Goal: Information Seeking & Learning: Learn about a topic

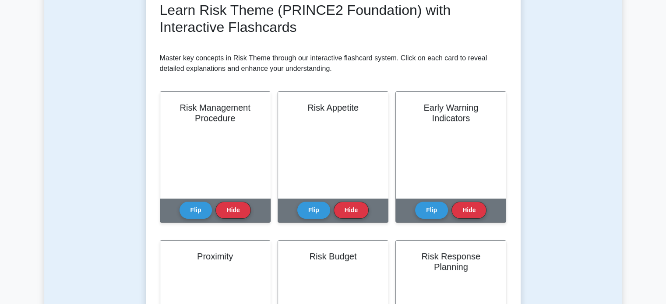
scroll to position [131, 0]
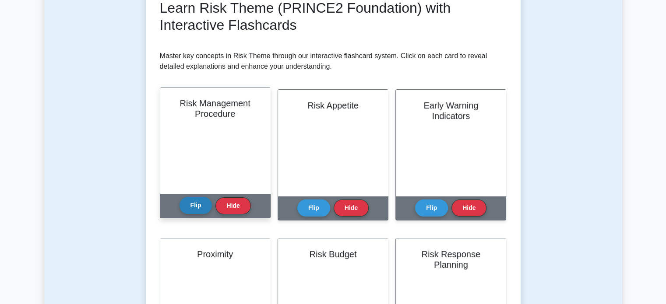
click at [196, 206] on button "Flip" at bounding box center [196, 205] width 33 height 17
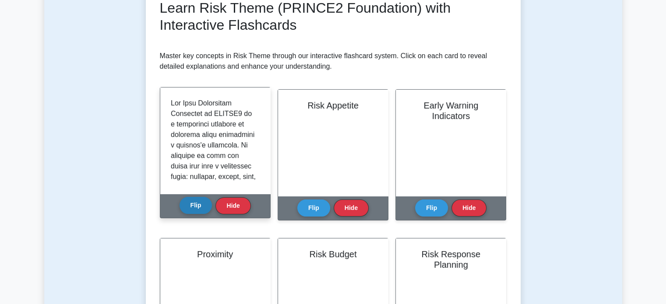
click at [196, 206] on button "Flip" at bounding box center [196, 205] width 33 height 17
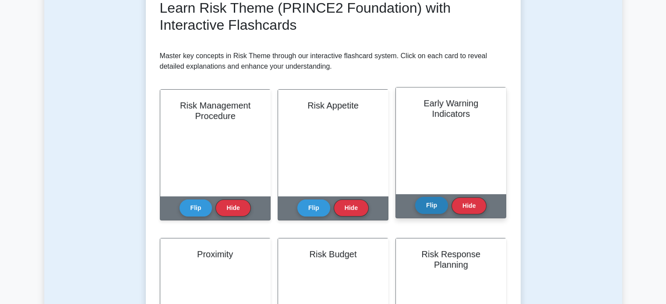
click at [432, 207] on button "Flip" at bounding box center [431, 205] width 33 height 17
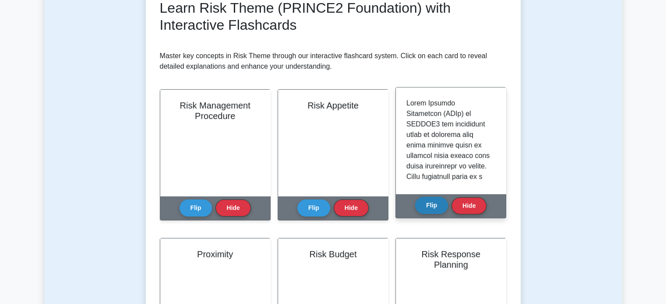
click at [432, 207] on button "Flip" at bounding box center [431, 205] width 33 height 17
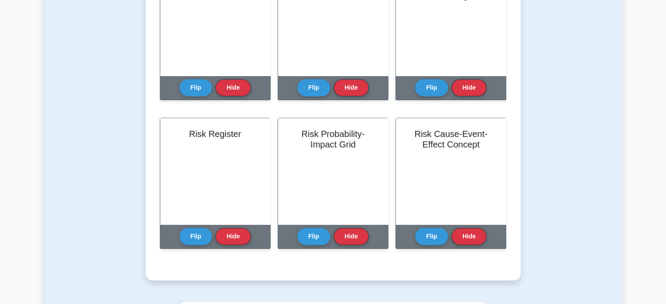
scroll to position [394, 0]
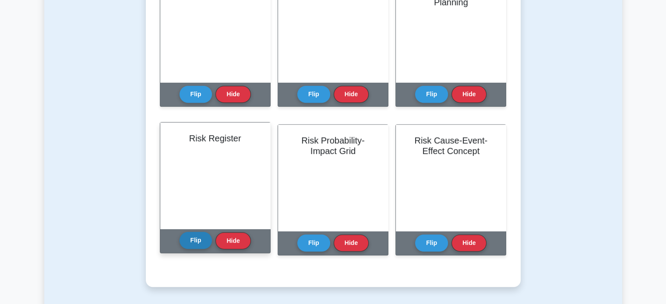
click at [197, 240] on button "Flip" at bounding box center [196, 240] width 33 height 17
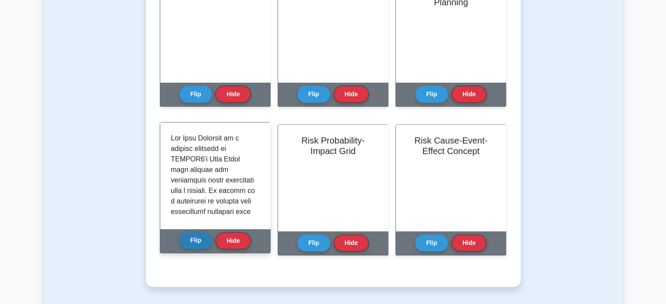
click at [197, 240] on button "Flip" at bounding box center [196, 240] width 33 height 17
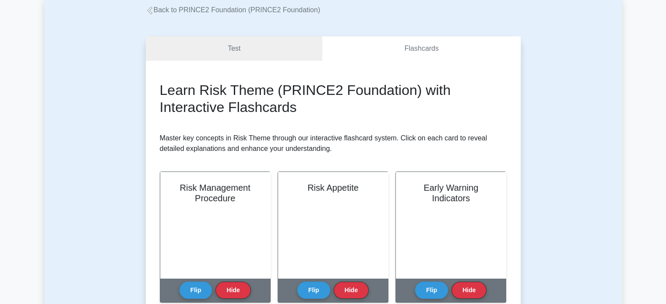
scroll to position [0, 0]
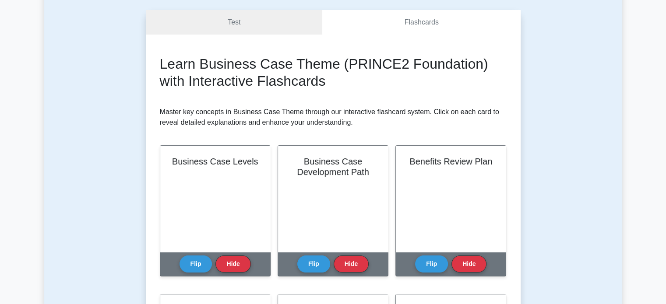
scroll to position [131, 0]
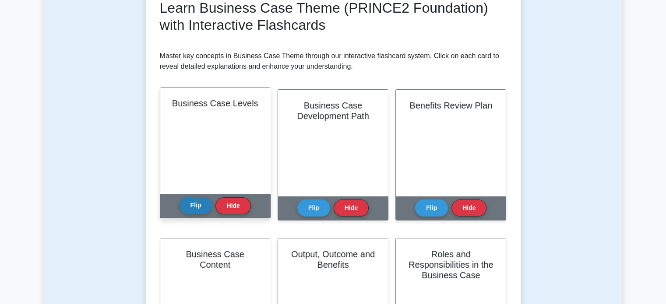
click at [196, 203] on button "Flip" at bounding box center [196, 205] width 33 height 17
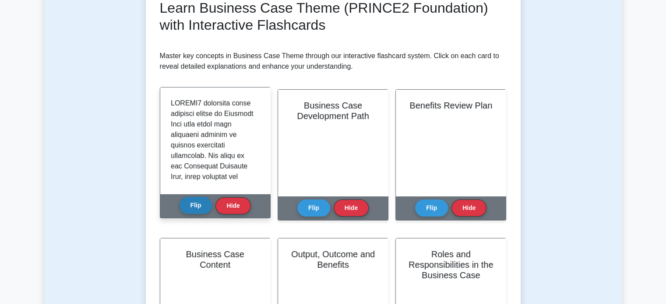
click at [196, 203] on button "Flip" at bounding box center [196, 205] width 33 height 17
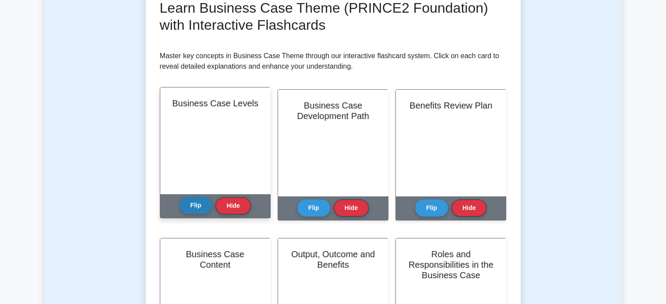
click at [196, 203] on button "Flip" at bounding box center [196, 205] width 33 height 17
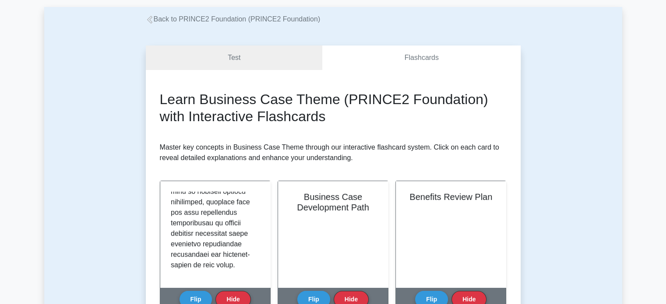
scroll to position [0, 0]
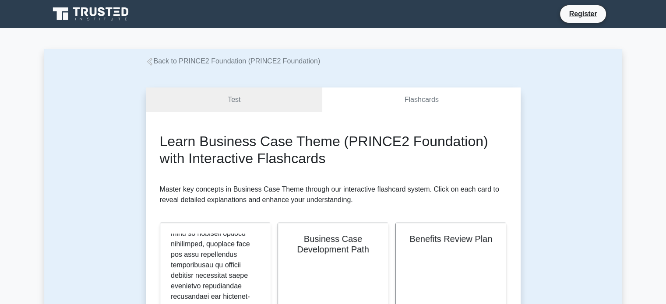
click at [194, 61] on link "Back to PRINCE2 Foundation (PRINCE2 Foundation)" at bounding box center [233, 60] width 175 height 7
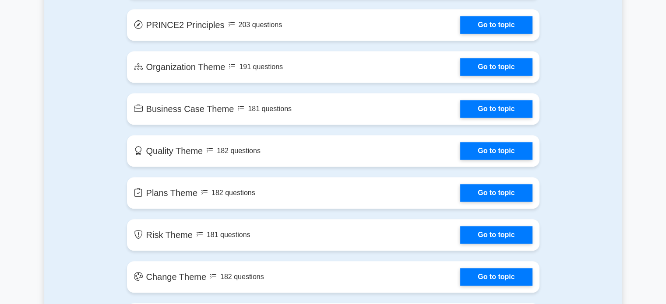
scroll to position [613, 0]
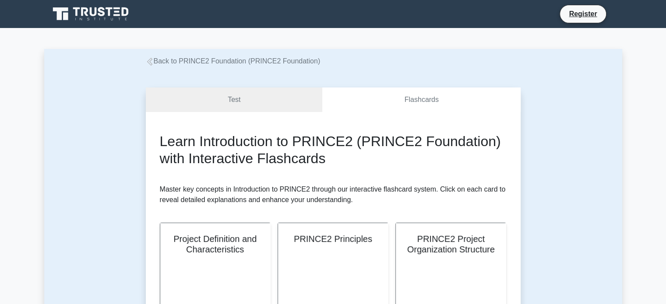
scroll to position [131, 0]
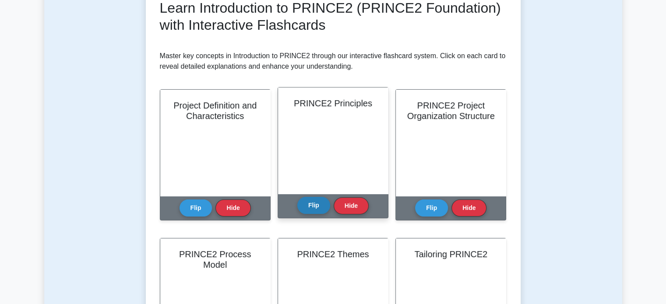
click at [312, 208] on button "Flip" at bounding box center [313, 205] width 33 height 17
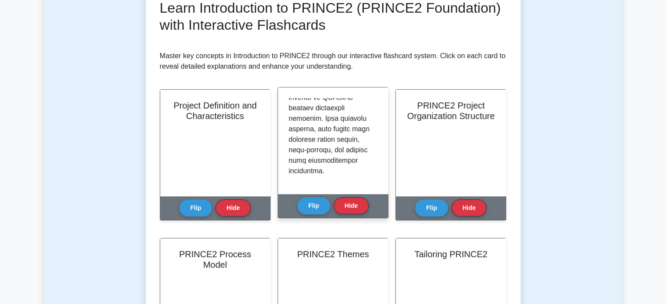
scroll to position [625, 0]
click at [308, 208] on button "Flip" at bounding box center [313, 205] width 33 height 17
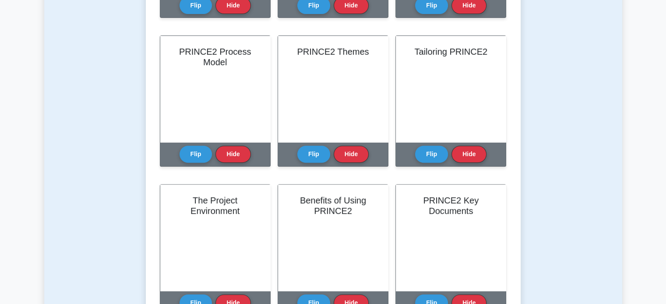
scroll to position [350, 0]
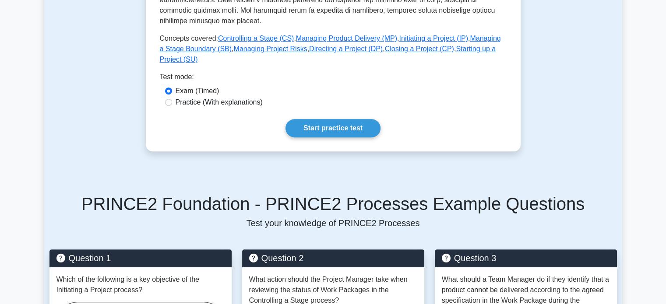
scroll to position [88, 0]
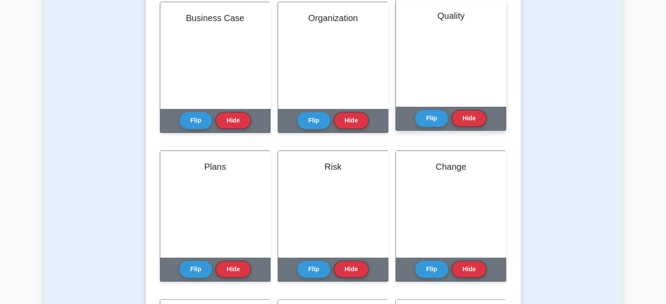
scroll to position [88, 0]
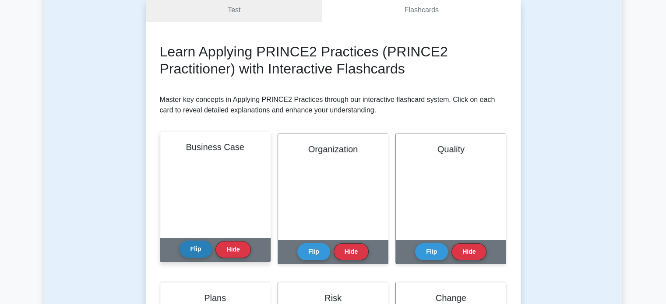
click at [198, 246] on button "Flip" at bounding box center [196, 249] width 33 height 17
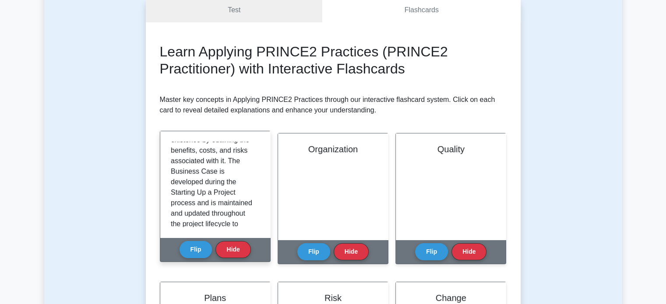
scroll to position [175, 0]
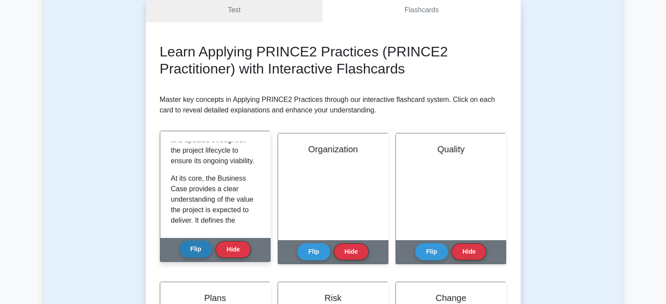
click at [194, 244] on button "Flip" at bounding box center [196, 249] width 33 height 17
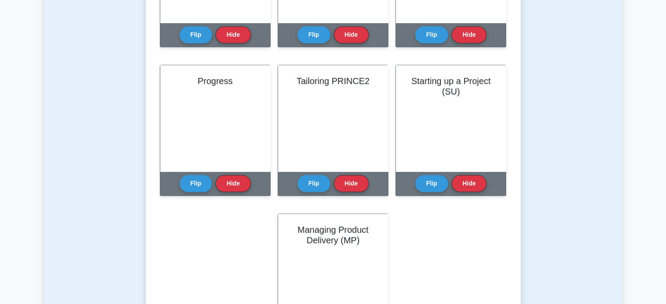
scroll to position [525, 0]
